Goal: Task Accomplishment & Management: Use online tool/utility

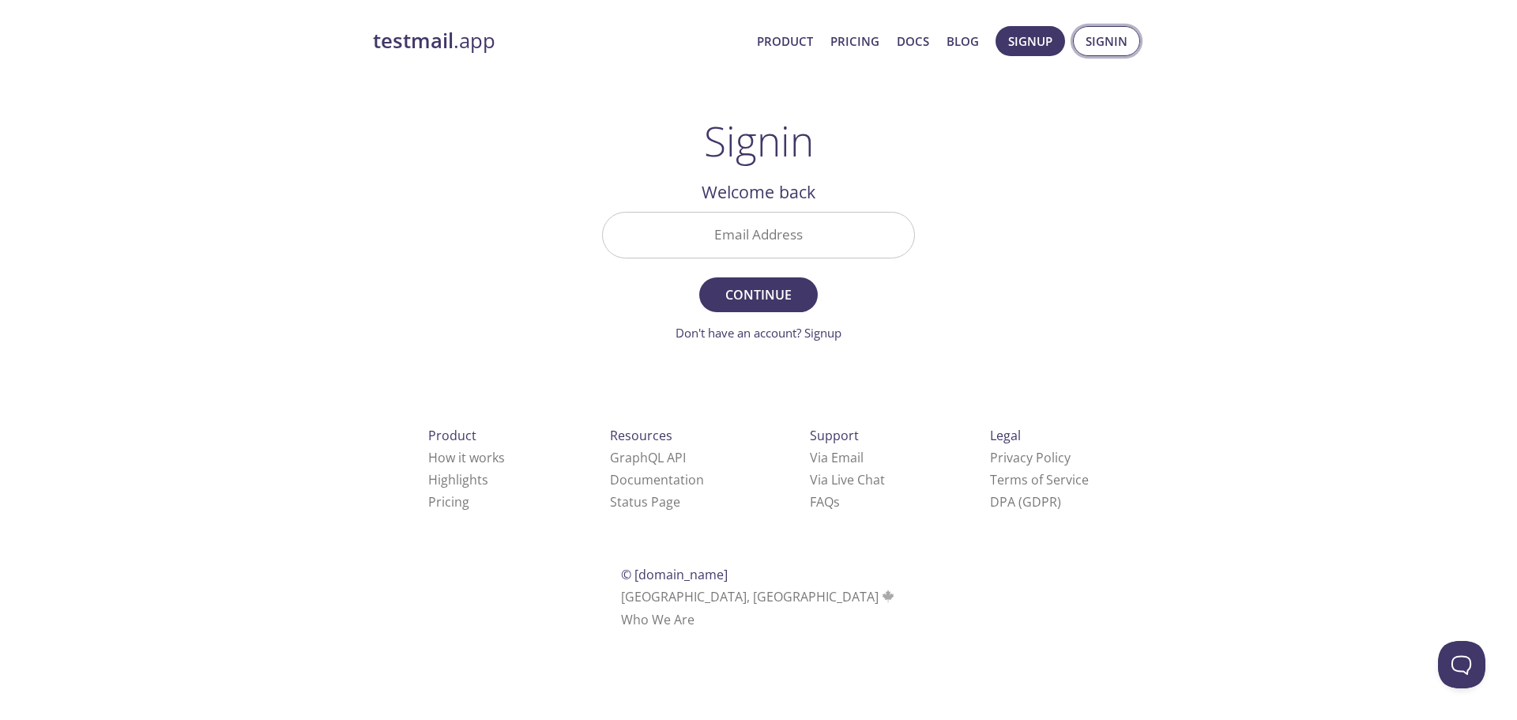
click at [1124, 44] on span "Signin" at bounding box center [1106, 41] width 42 height 21
click at [770, 224] on input "Email Address" at bounding box center [758, 234] width 311 height 45
type input "[EMAIL_ADDRESS][DOMAIN_NAME]"
click at [757, 292] on span "Continue" at bounding box center [758, 295] width 84 height 22
click at [1095, 257] on div "testmail .app Product Pricing Docs Blog Signup Signin Signin Welcome back Email…" at bounding box center [758, 345] width 809 height 659
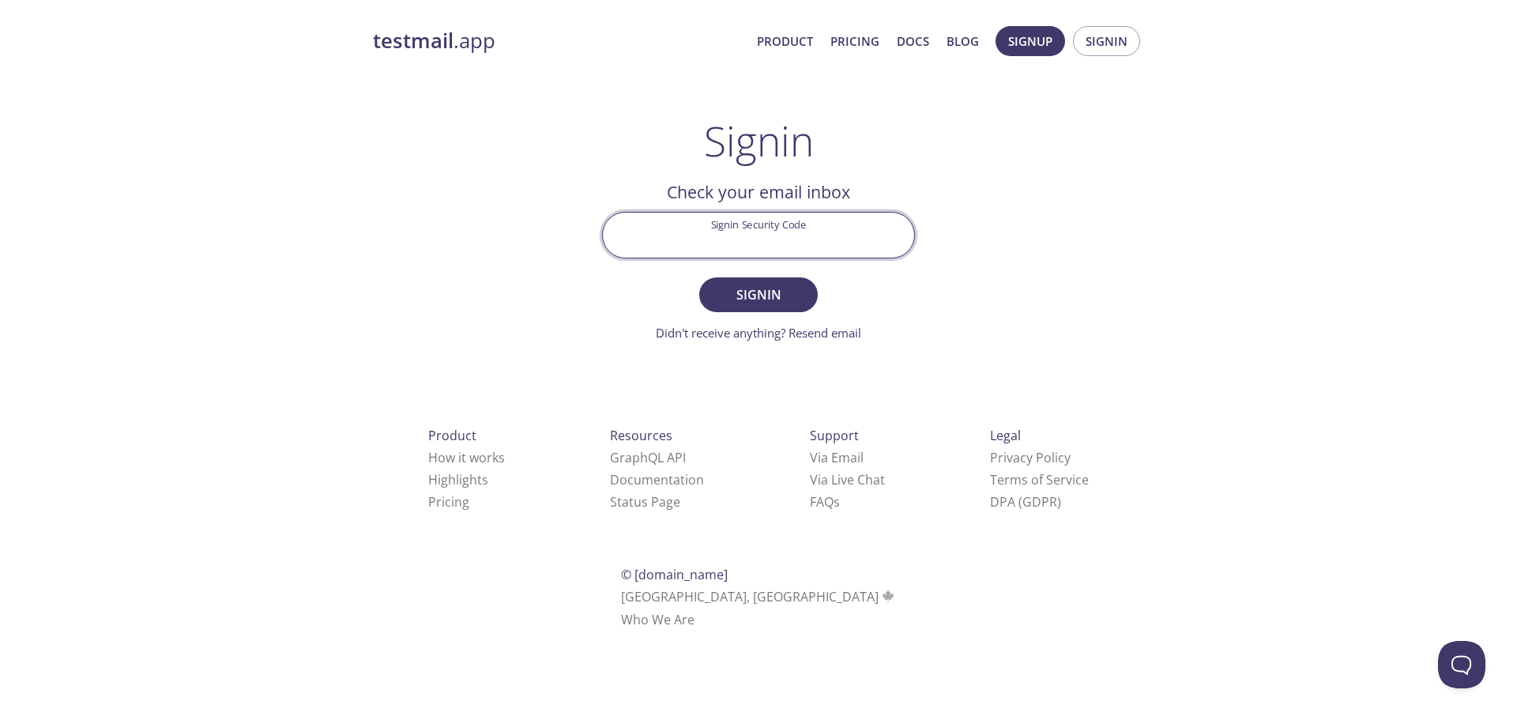
click at [709, 238] on input "Signin Security Code" at bounding box center [758, 234] width 311 height 45
paste input "5GDG5AG"
type input "5GDG5AG"
click at [769, 290] on span "Signin" at bounding box center [758, 295] width 84 height 22
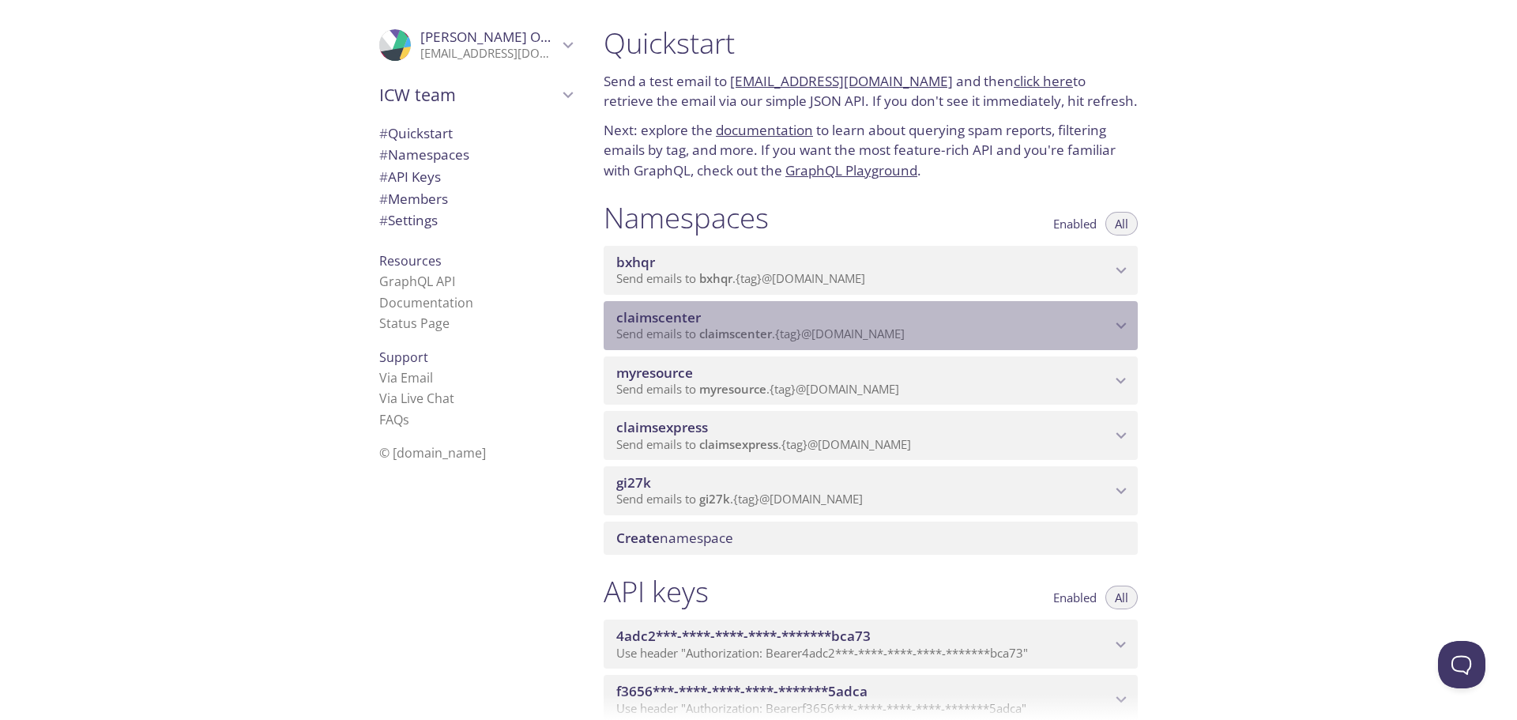
click at [900, 305] on div "claimscenter Send emails to claimscenter . {tag} @[DOMAIN_NAME]" at bounding box center [870, 325] width 534 height 49
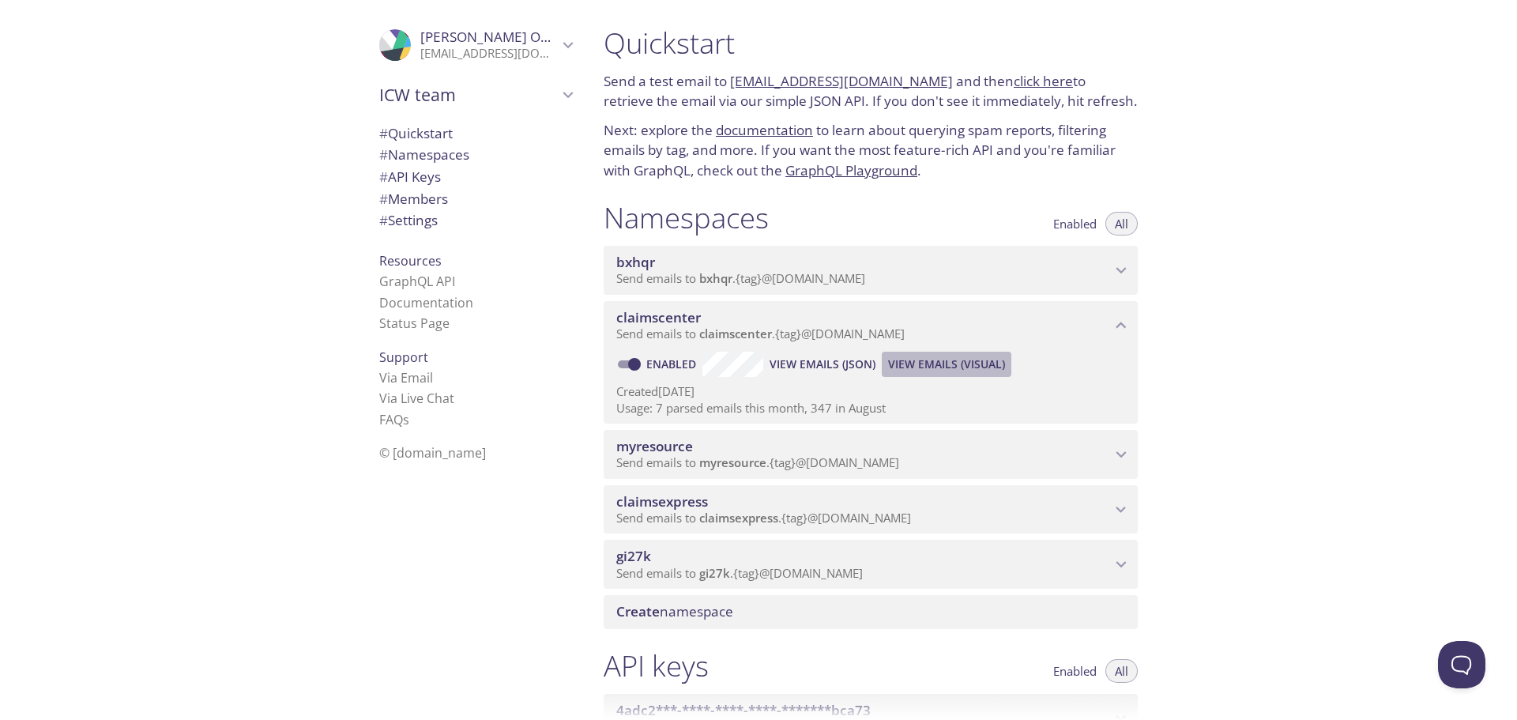
click at [907, 365] on span "View Emails (Visual)" at bounding box center [946, 364] width 117 height 19
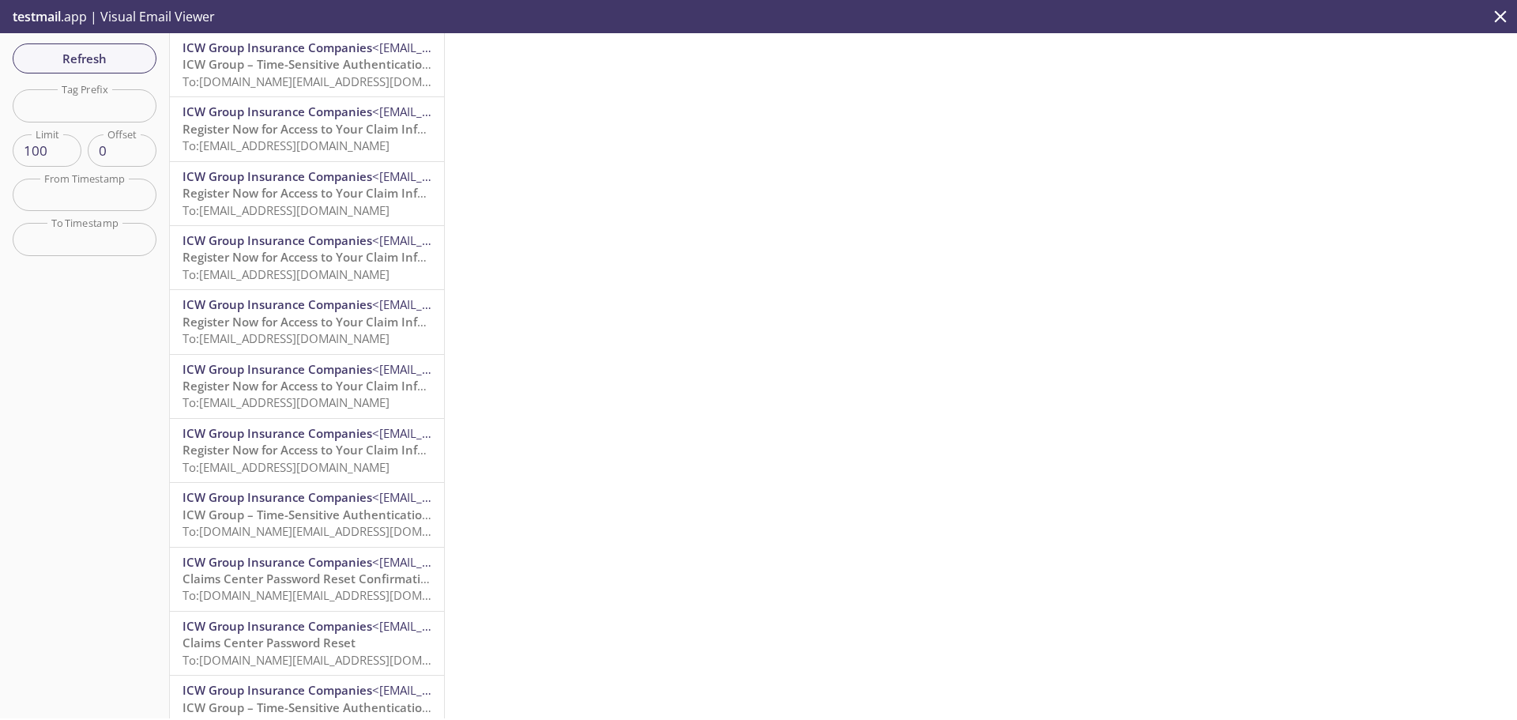
click at [299, 71] on span "ICW Group – Time-Sensitive Authentication Code" at bounding box center [322, 64] width 280 height 16
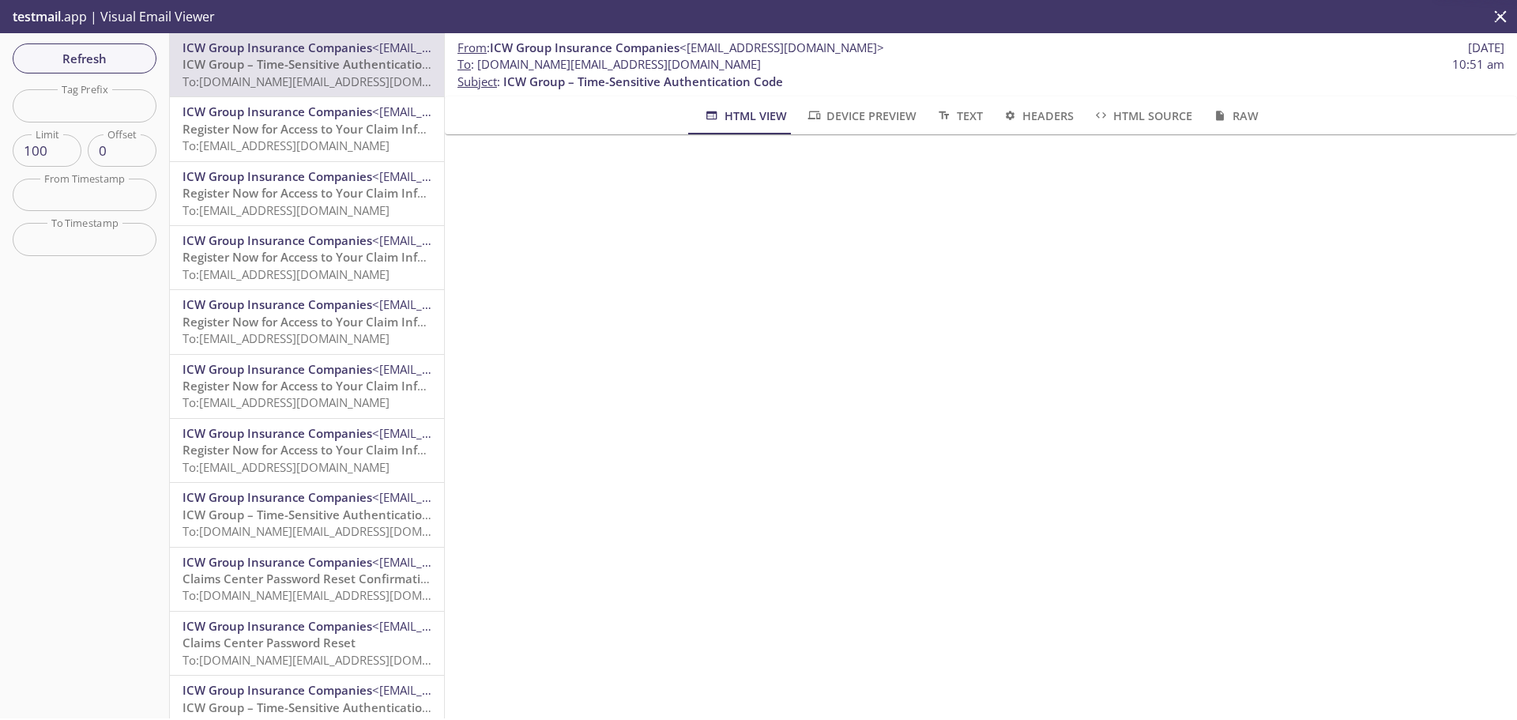
click at [325, 232] on span "ICW Group Insurance Companies" at bounding box center [277, 240] width 190 height 16
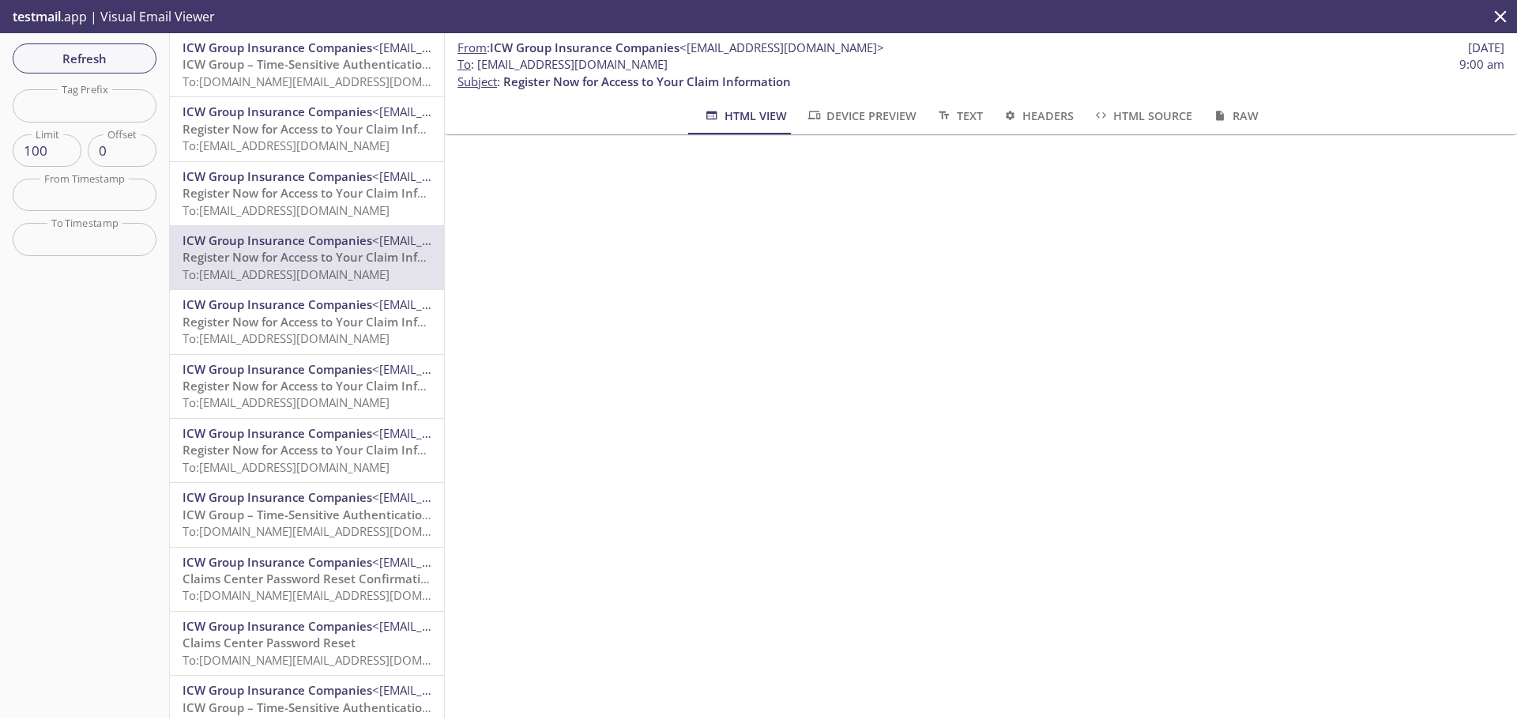
click at [870, 119] on span "Device Preview" at bounding box center [861, 116] width 111 height 20
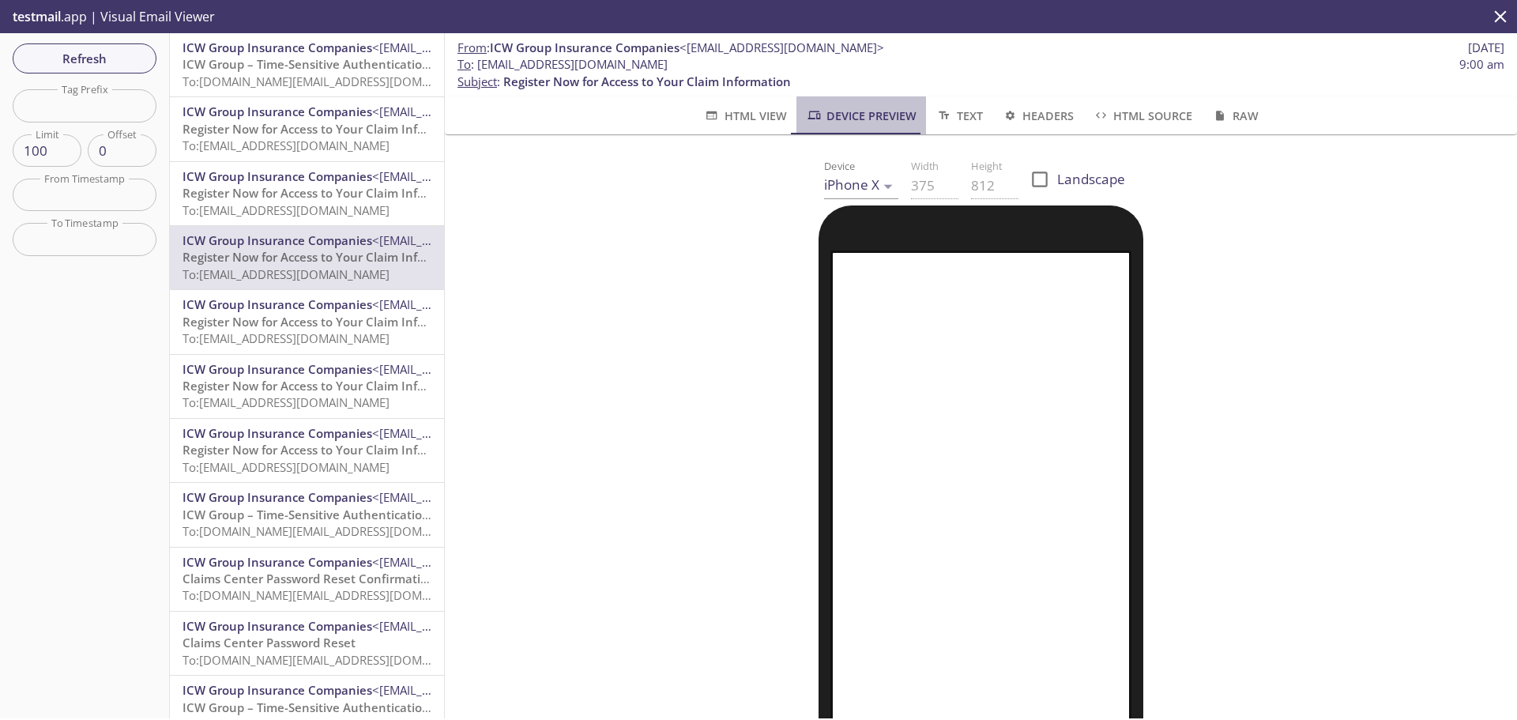
click at [875, 116] on span "Device Preview" at bounding box center [861, 116] width 111 height 20
click at [960, 116] on span "Text" at bounding box center [958, 116] width 47 height 20
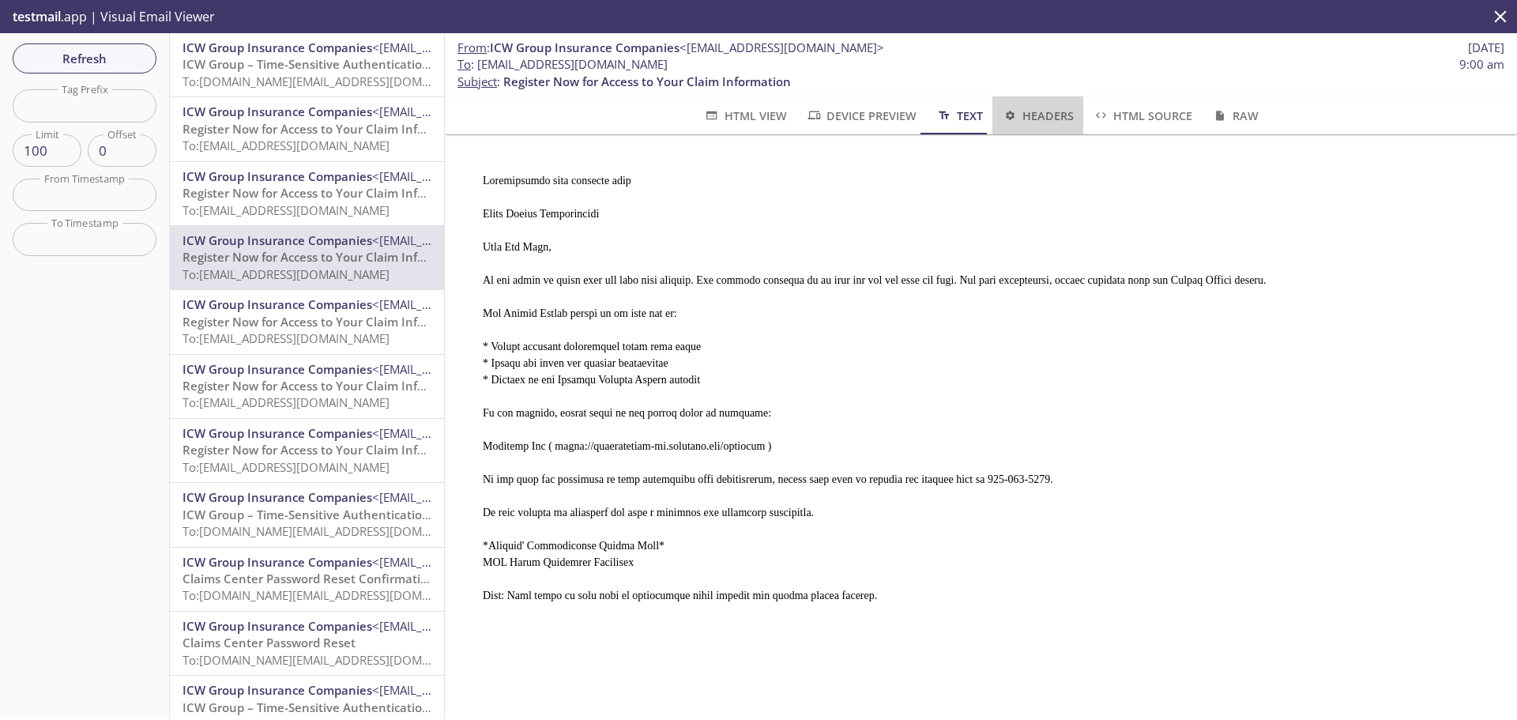
click at [1032, 115] on span "Headers" at bounding box center [1038, 116] width 72 height 20
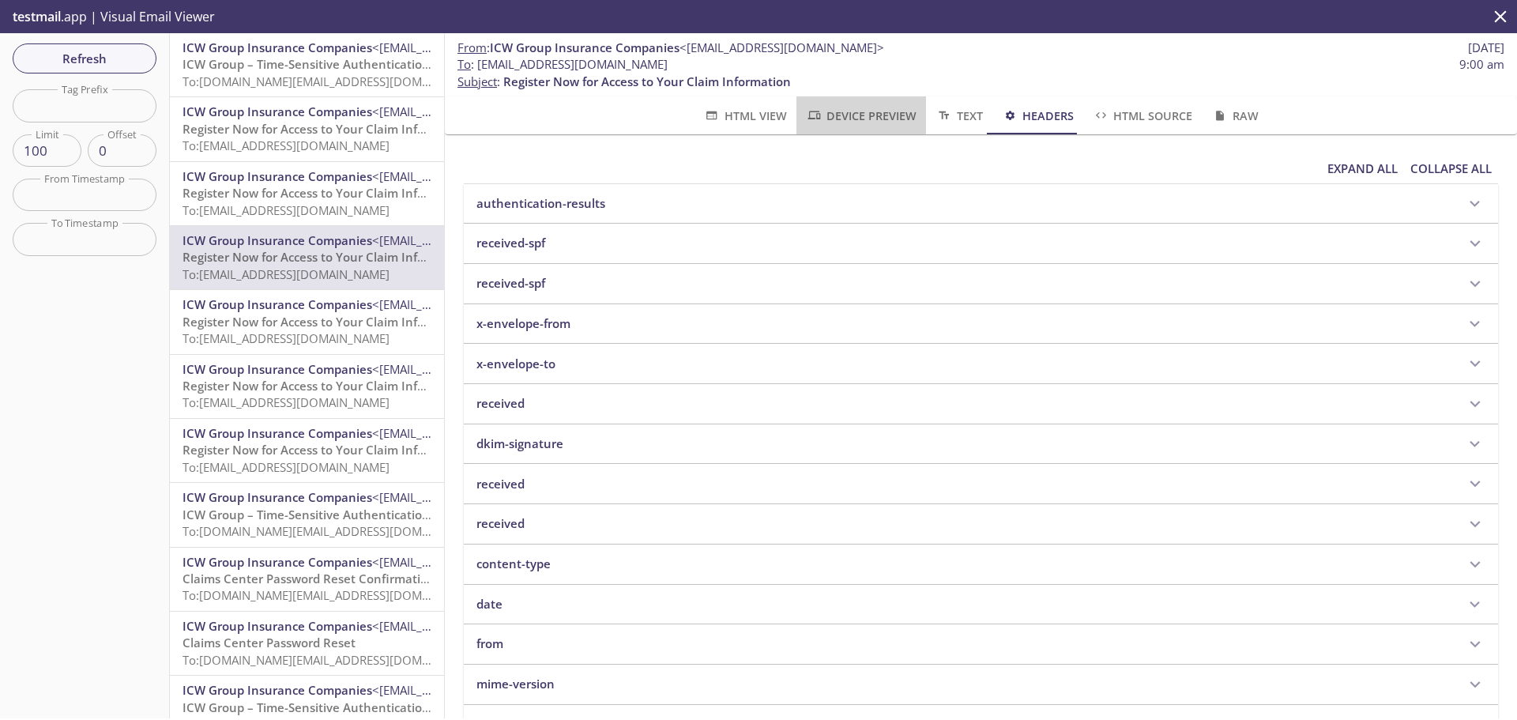
click at [827, 115] on span "Device Preview" at bounding box center [861, 116] width 111 height 20
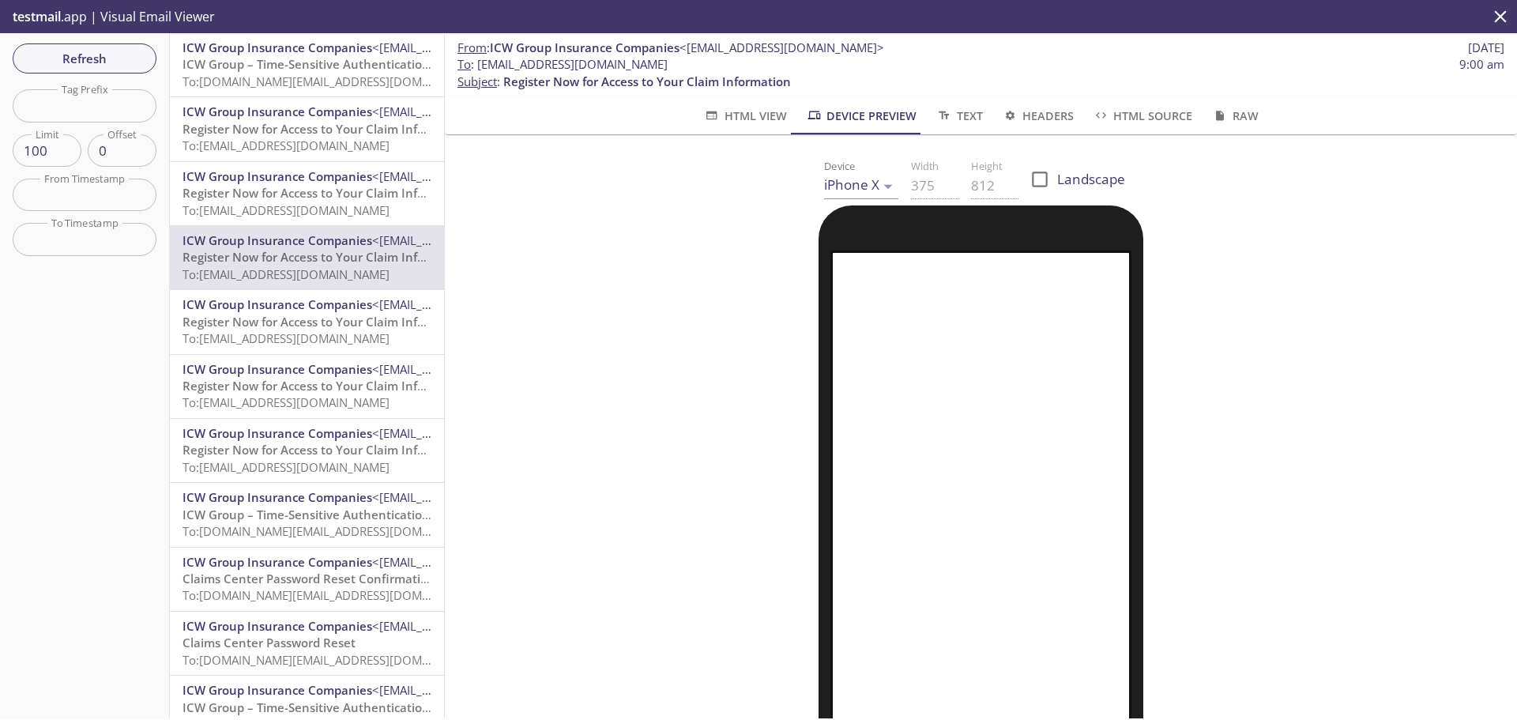
click at [744, 115] on span "HTML View" at bounding box center [744, 116] width 83 height 20
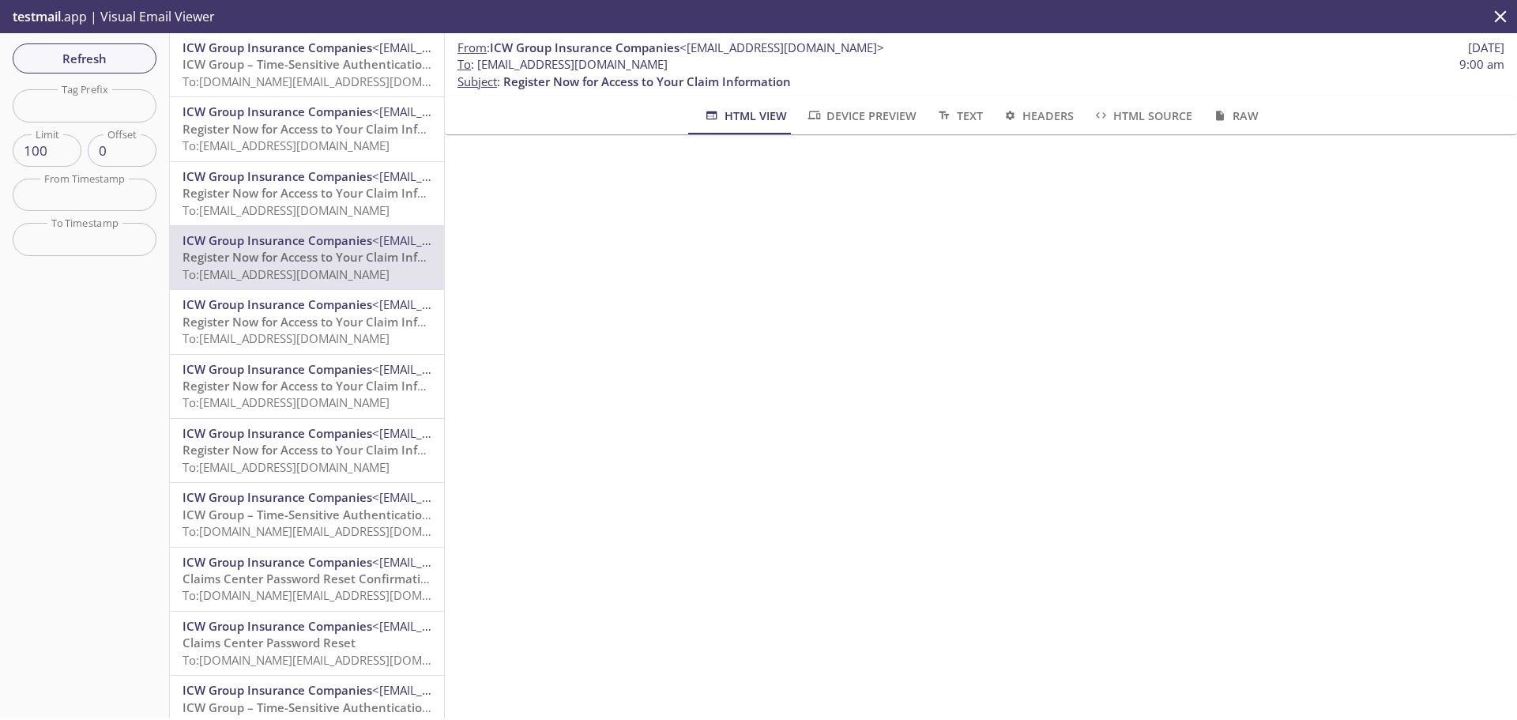
drag, startPoint x: 306, startPoint y: 261, endPoint x: 947, endPoint y: 459, distance: 670.3
click at [947, 459] on div "From : ICW Group Insurance Companies <[EMAIL_ADDRESS][DOMAIN_NAME]> [DATE] To :…" at bounding box center [981, 375] width 1072 height 685
click at [1076, 499] on div "From : ICW Group Insurance Companies <[EMAIL_ADDRESS][DOMAIN_NAME]> [DATE] To :…" at bounding box center [981, 375] width 1072 height 685
drag, startPoint x: 825, startPoint y: 303, endPoint x: 942, endPoint y: 430, distance: 172.8
click at [942, 430] on div "From : ICW Group Insurance Companies <[EMAIL_ADDRESS][DOMAIN_NAME]> [DATE] To :…" at bounding box center [981, 375] width 1072 height 685
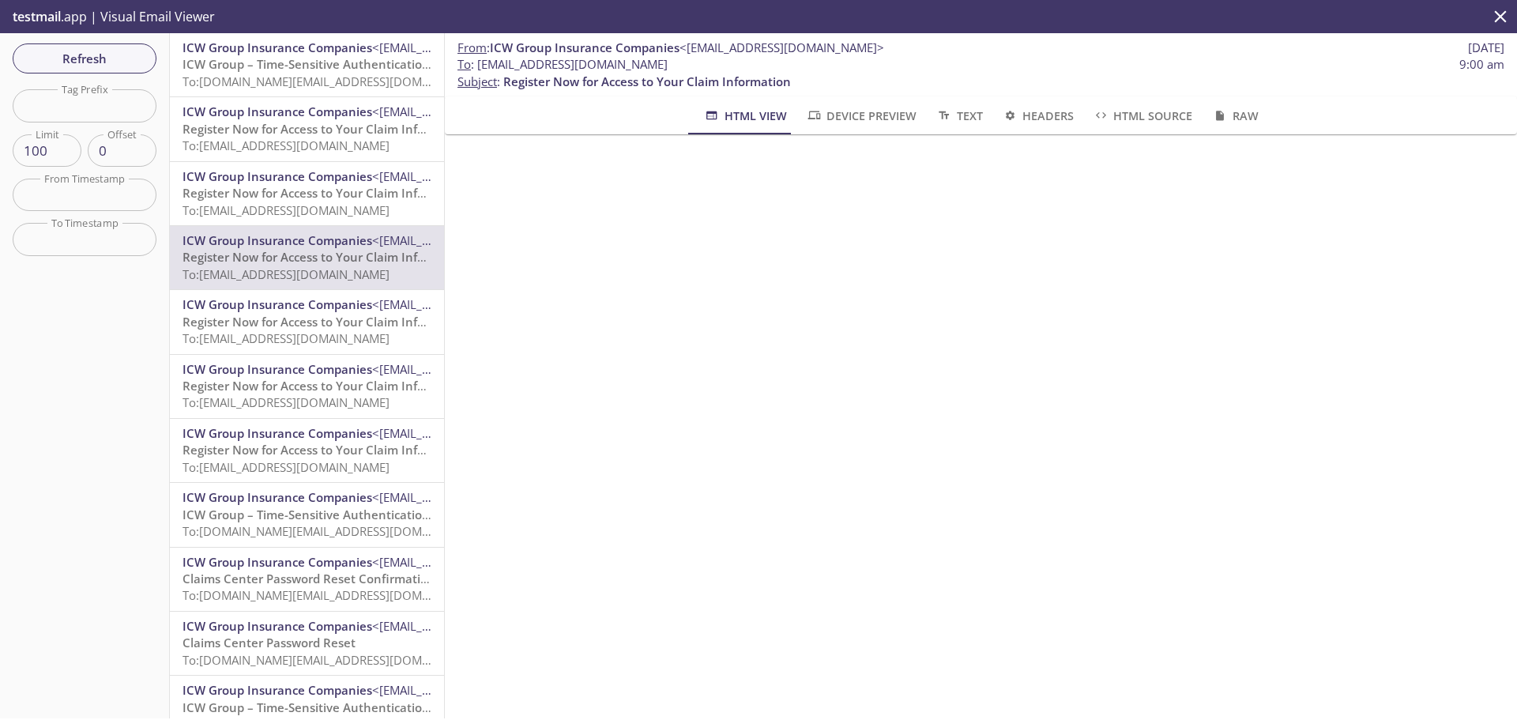
click at [254, 336] on span "To: [EMAIL_ADDRESS][DOMAIN_NAME]" at bounding box center [285, 338] width 207 height 16
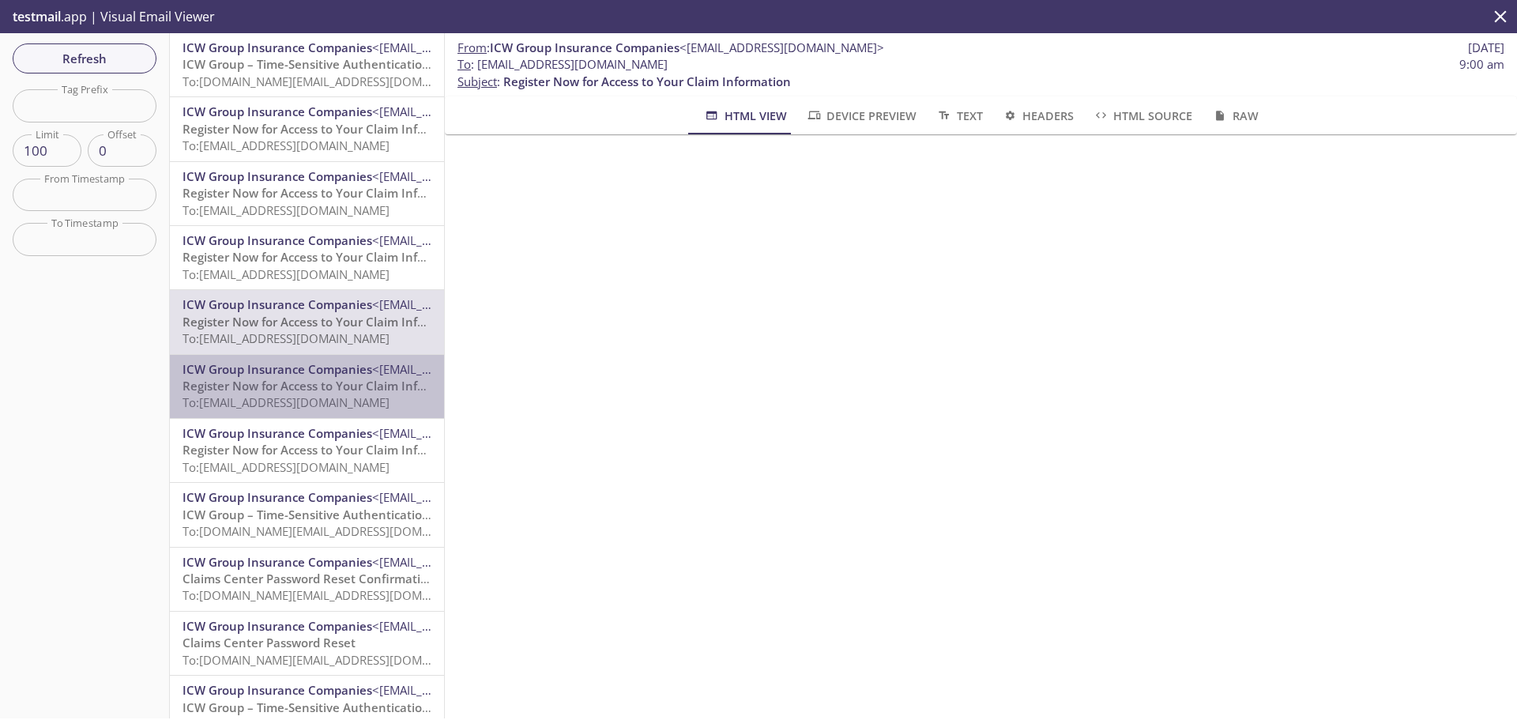
click at [309, 397] on span "To: [EMAIL_ADDRESS][DOMAIN_NAME]" at bounding box center [285, 402] width 207 height 16
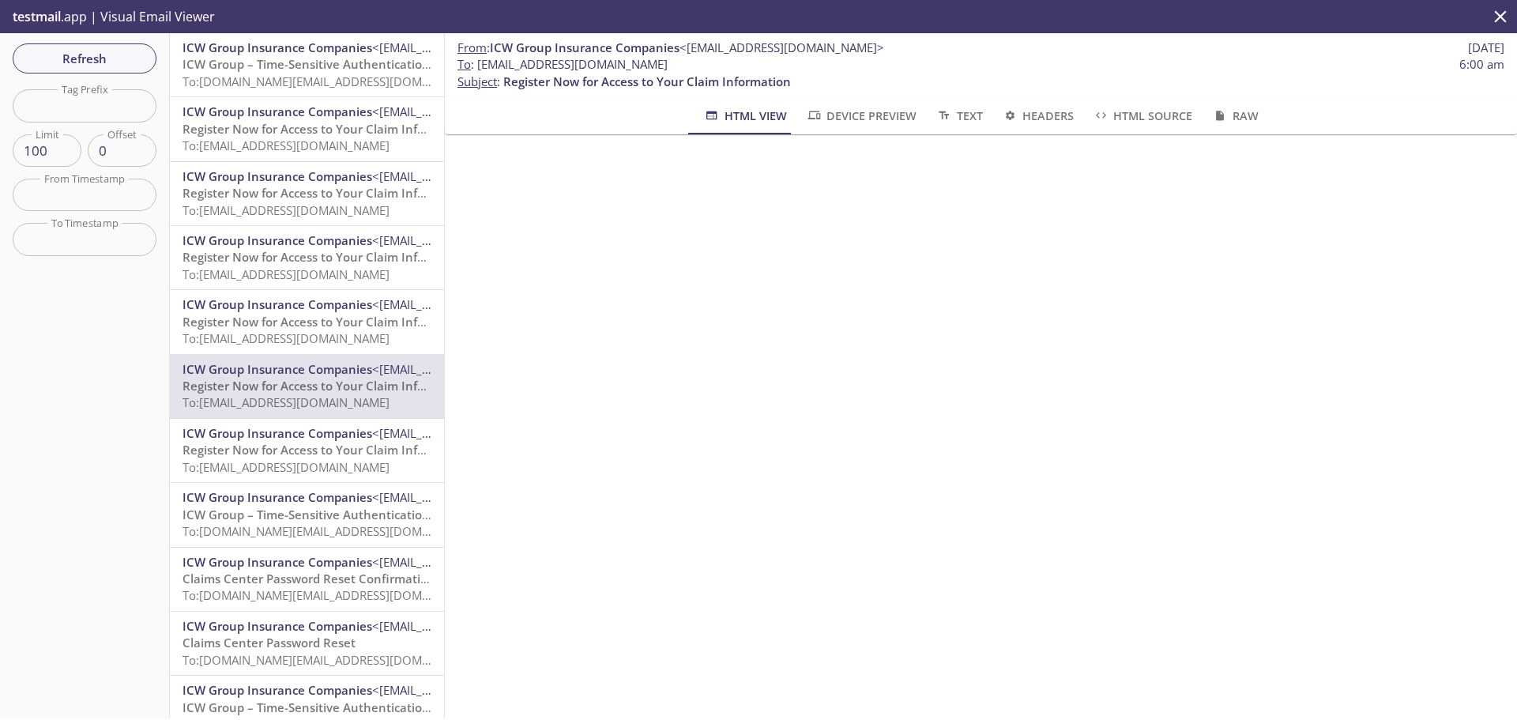
click at [284, 303] on span "ICW Group Insurance Companies" at bounding box center [277, 304] width 190 height 16
